Goal: Transaction & Acquisition: Purchase product/service

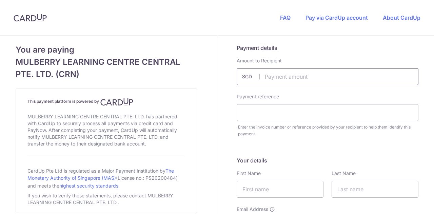
drag, startPoint x: 0, startPoint y: 0, endPoint x: 281, endPoint y: 84, distance: 292.9
click at [281, 84] on input "text" at bounding box center [328, 76] width 182 height 17
click at [276, 80] on input "2877" at bounding box center [328, 76] width 182 height 17
type input "2877.60"
click at [276, 109] on input "text" at bounding box center [328, 112] width 182 height 17
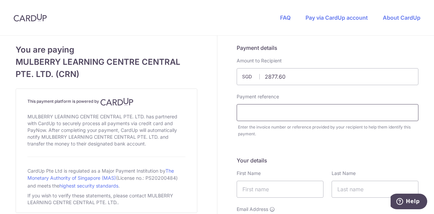
click at [261, 115] on input "text" at bounding box center [328, 112] width 182 height 17
type input "[PERSON_NAME] [PERSON_NAME]"
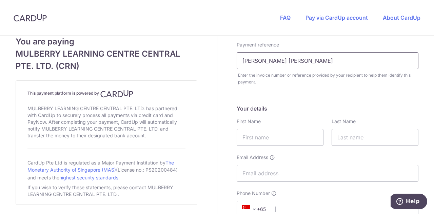
scroll to position [54, 0]
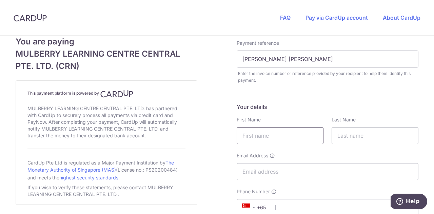
click at [267, 137] on input "text" at bounding box center [280, 135] width 87 height 17
type input "l"
type input "e"
type input "[PERSON_NAME] Parn"
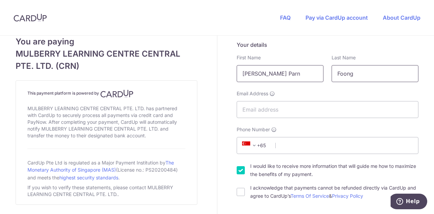
scroll to position [116, 0]
type input "Foong"
click at [272, 111] on input "Email Address" at bounding box center [328, 109] width 182 height 17
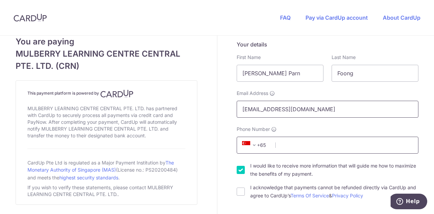
type input "[EMAIL_ADDRESS][DOMAIN_NAME]"
click at [368, 149] on input "Phone Number" at bounding box center [328, 145] width 182 height 17
type input "98230225"
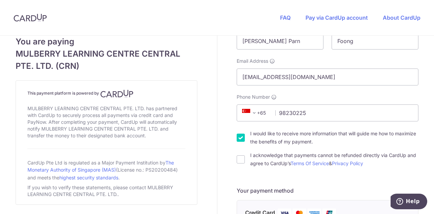
scroll to position [150, 0]
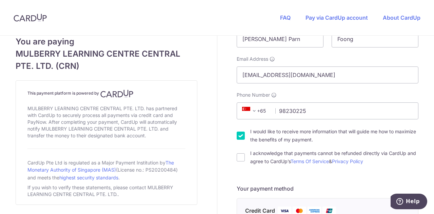
click at [239, 136] on input "I would like to receive more information that will guide me how to maximize the…" at bounding box center [241, 136] width 8 height 8
checkbox input "false"
click at [237, 159] on input "I acknowledge that payments cannot be refunded directly via CardUp and agree to…" at bounding box center [241, 157] width 8 height 8
checkbox input "true"
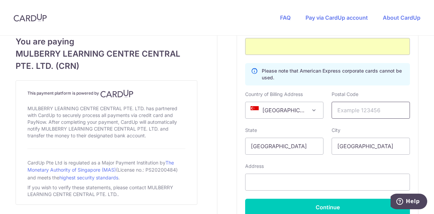
scroll to position [408, 0]
click at [358, 108] on input "text" at bounding box center [371, 109] width 78 height 17
type input "319773"
click at [286, 185] on input "text" at bounding box center [327, 181] width 165 height 17
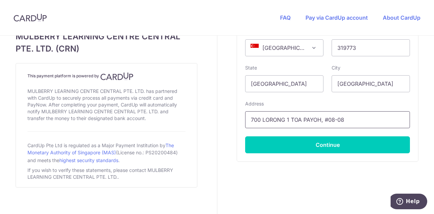
scroll to position [471, 0]
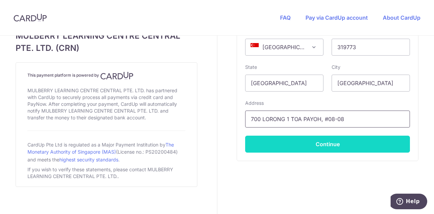
type input "700 LORONG 1 TOA PAYOH, #08-08"
click at [256, 146] on button "Continue" at bounding box center [327, 144] width 165 height 17
type input "**** 3541"
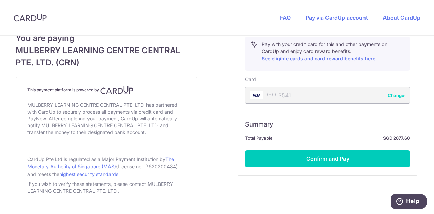
scroll to position [360, 0]
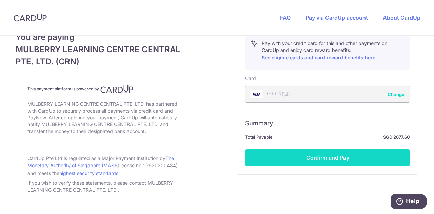
click at [282, 157] on button "Confirm and Pay" at bounding box center [327, 157] width 165 height 17
